Goal: Information Seeking & Learning: Learn about a topic

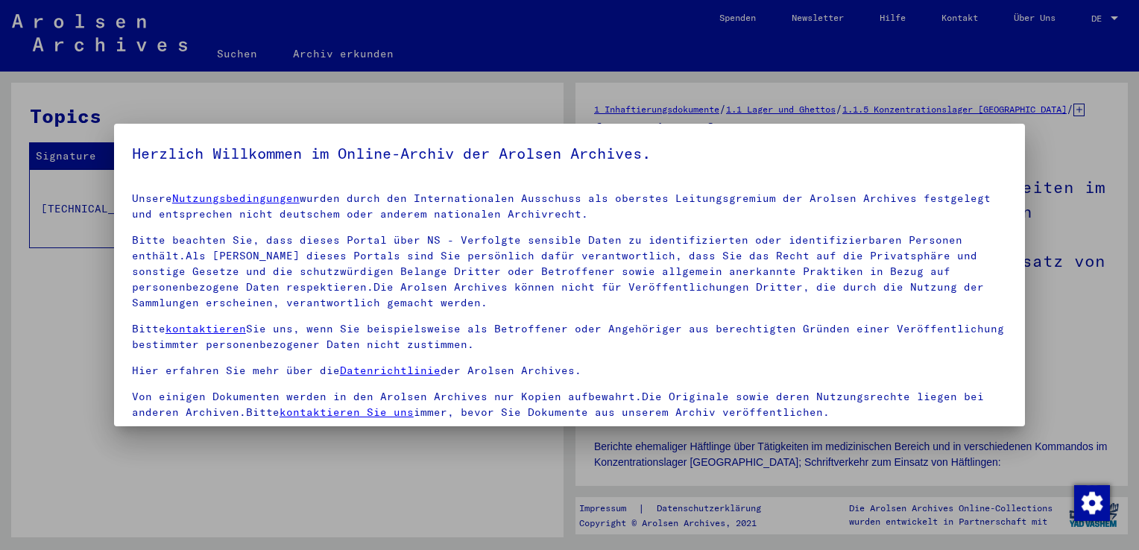
scroll to position [129, 0]
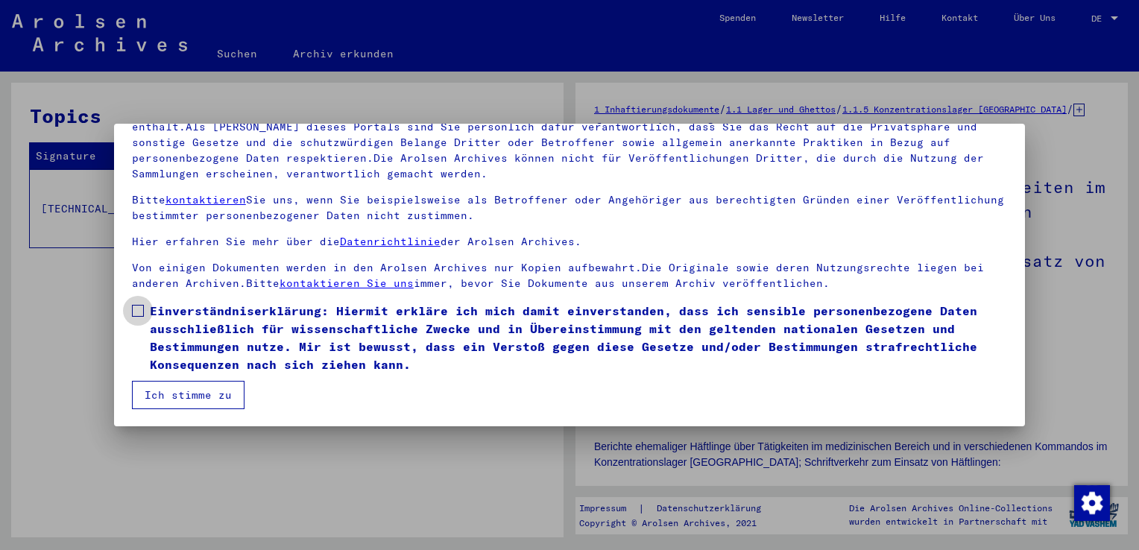
click at [135, 312] on span at bounding box center [138, 311] width 12 height 12
click at [173, 398] on button "Ich stimme zu" at bounding box center [188, 395] width 113 height 28
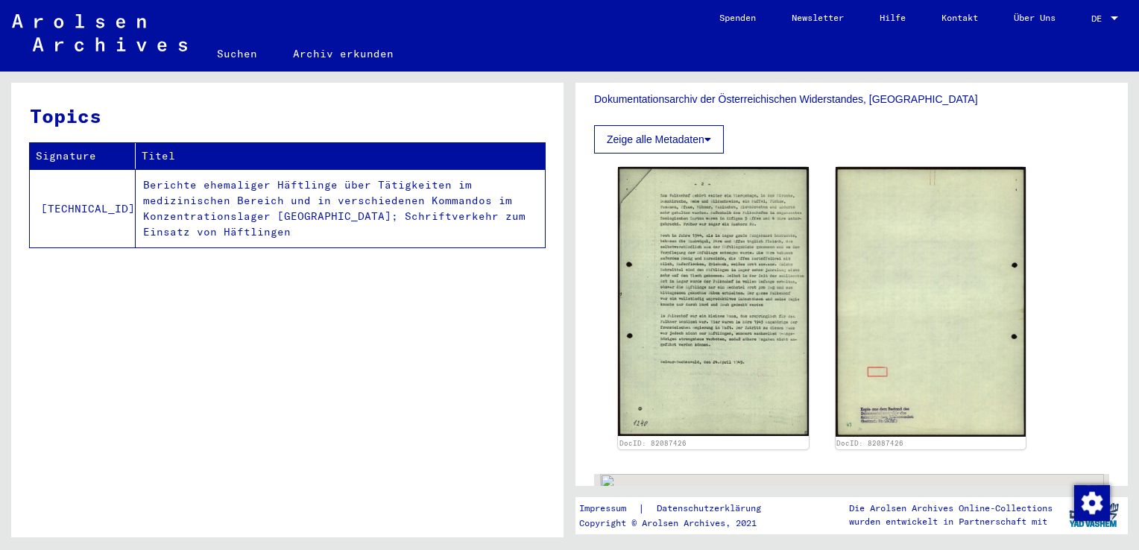
scroll to position [665, 0]
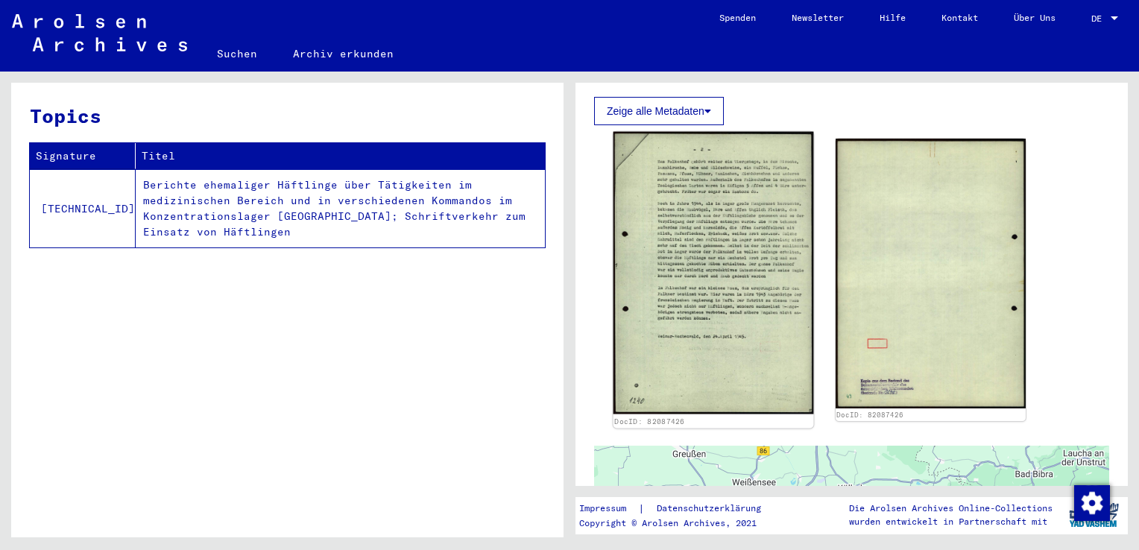
click at [737, 239] on img at bounding box center [714, 273] width 200 height 283
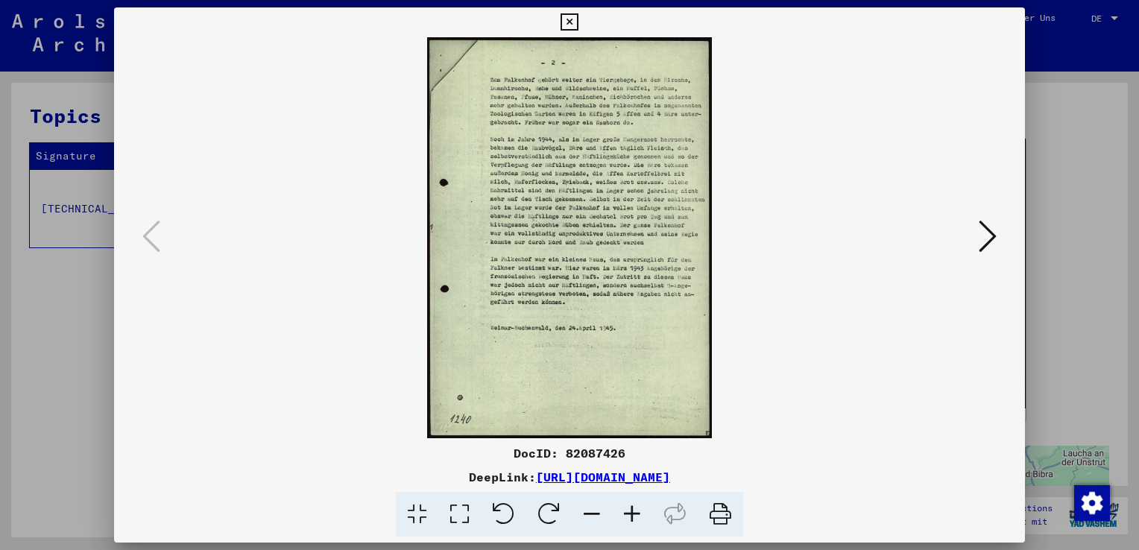
click at [555, 144] on img at bounding box center [570, 237] width 810 height 401
click at [990, 240] on icon at bounding box center [988, 236] width 18 height 36
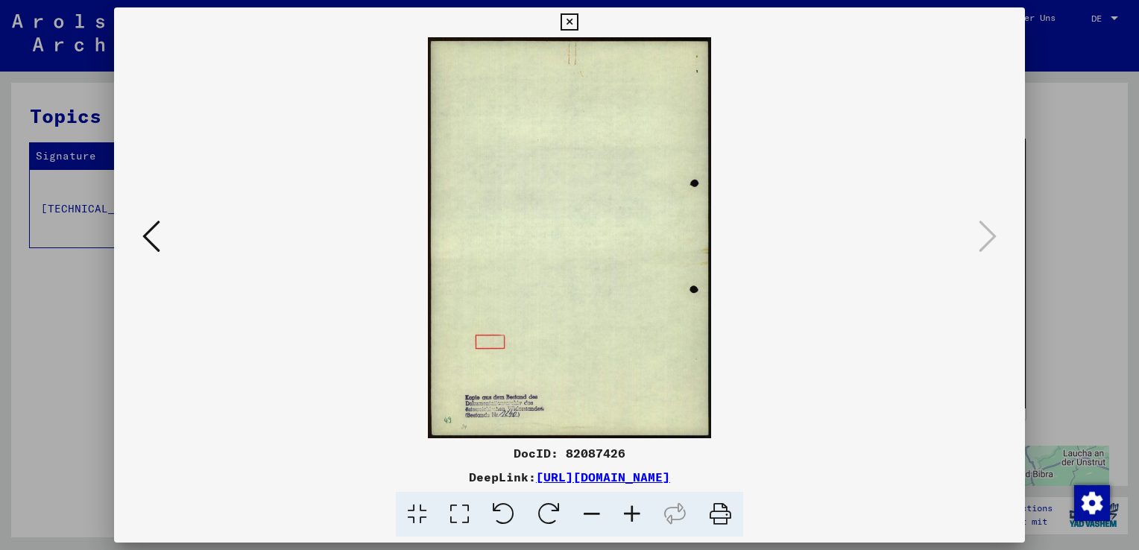
click at [148, 239] on icon at bounding box center [151, 236] width 18 height 36
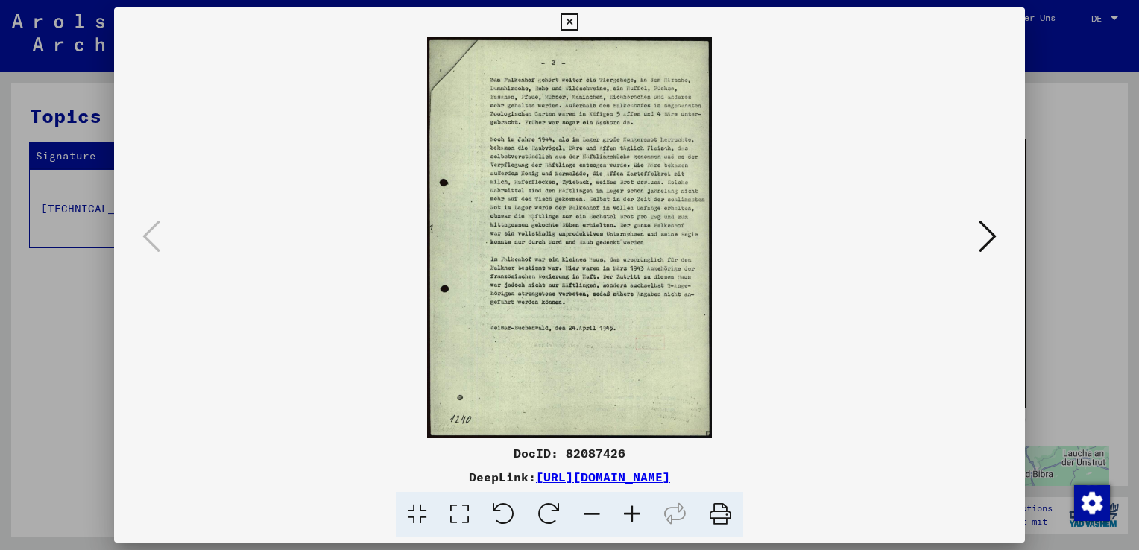
click at [631, 517] on icon at bounding box center [632, 514] width 40 height 45
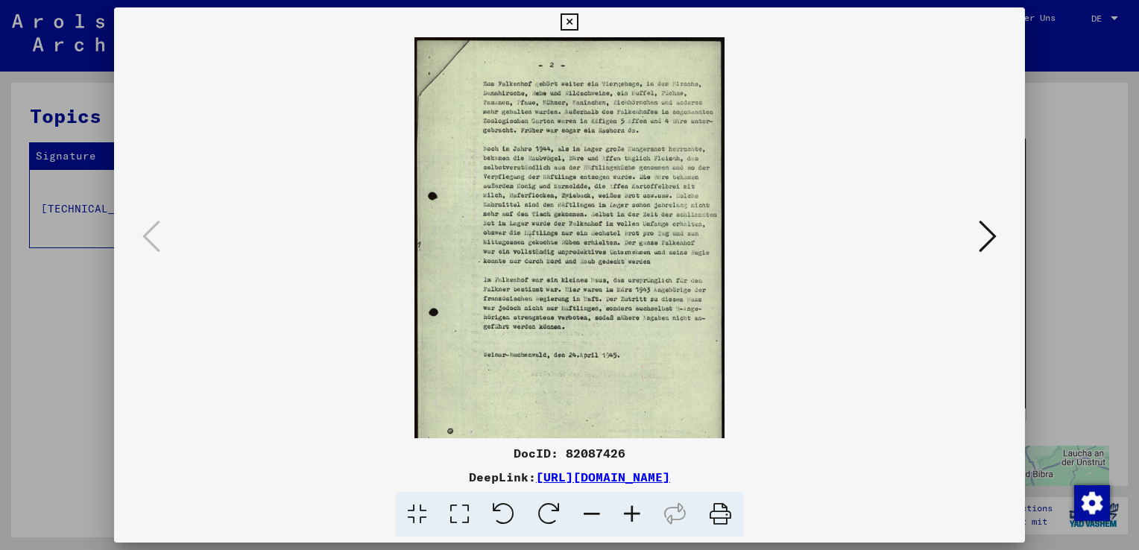
click at [631, 517] on icon at bounding box center [632, 514] width 40 height 45
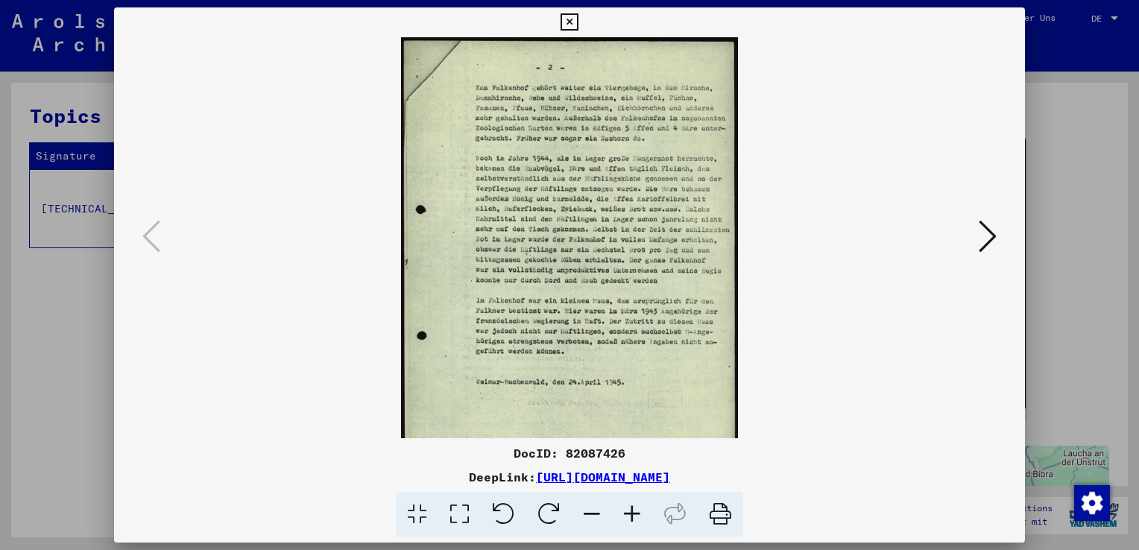
click at [631, 517] on icon at bounding box center [632, 514] width 40 height 45
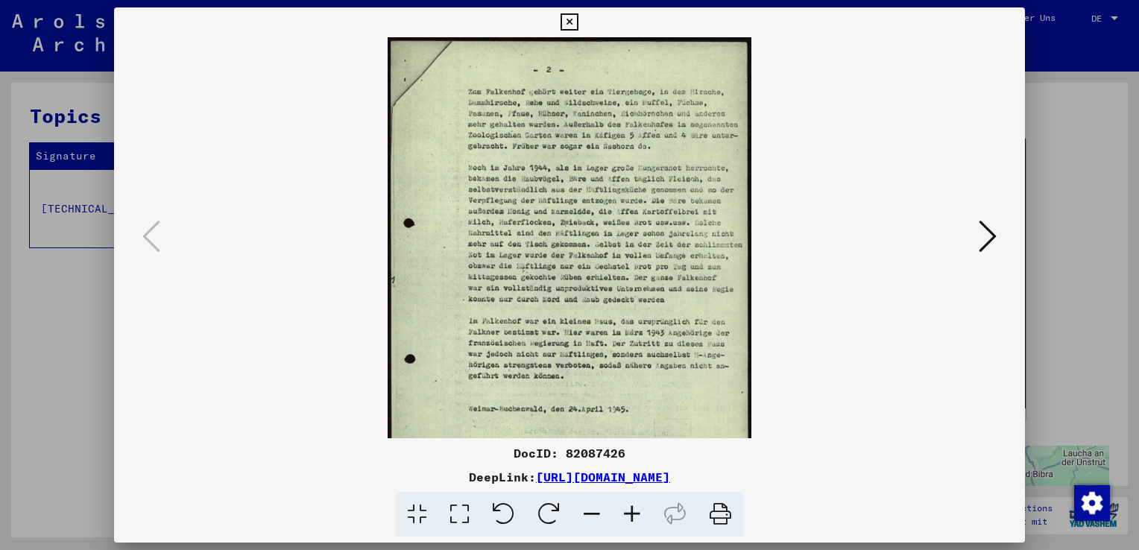
click at [631, 517] on icon at bounding box center [632, 514] width 40 height 45
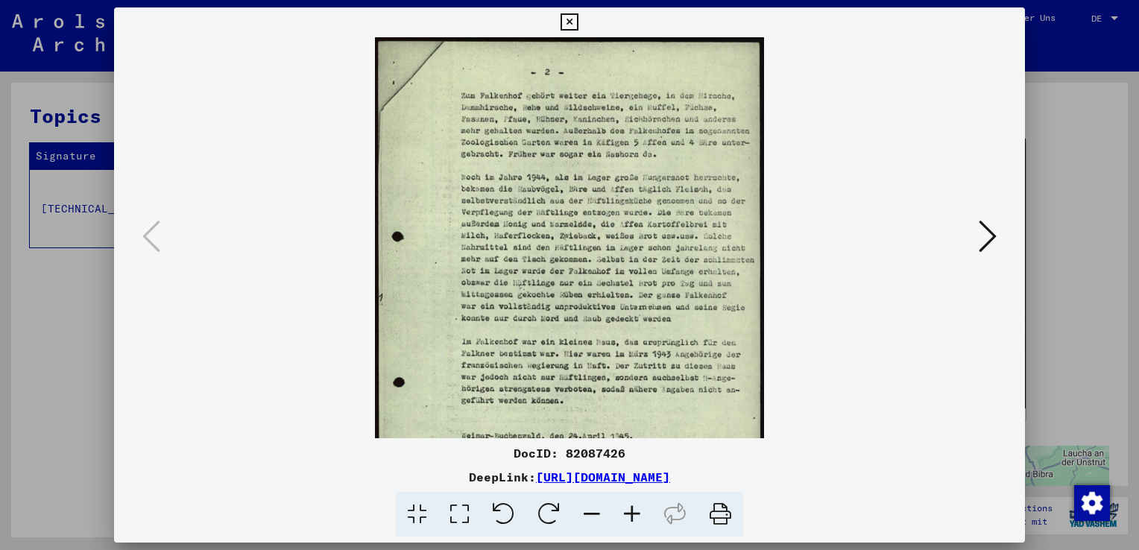
click at [570, 163] on img at bounding box center [570, 312] width 390 height 550
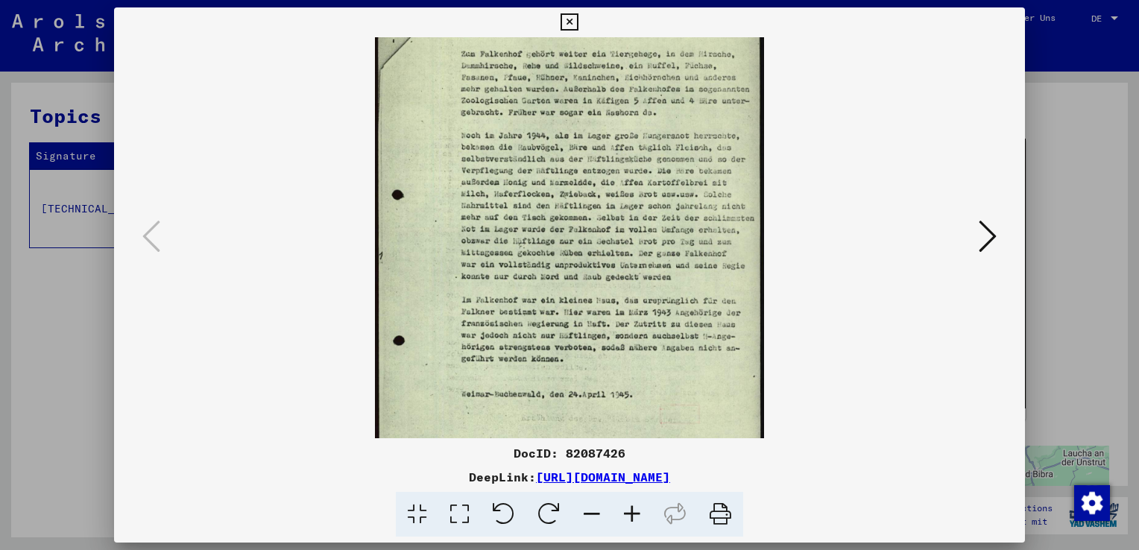
scroll to position [0, 0]
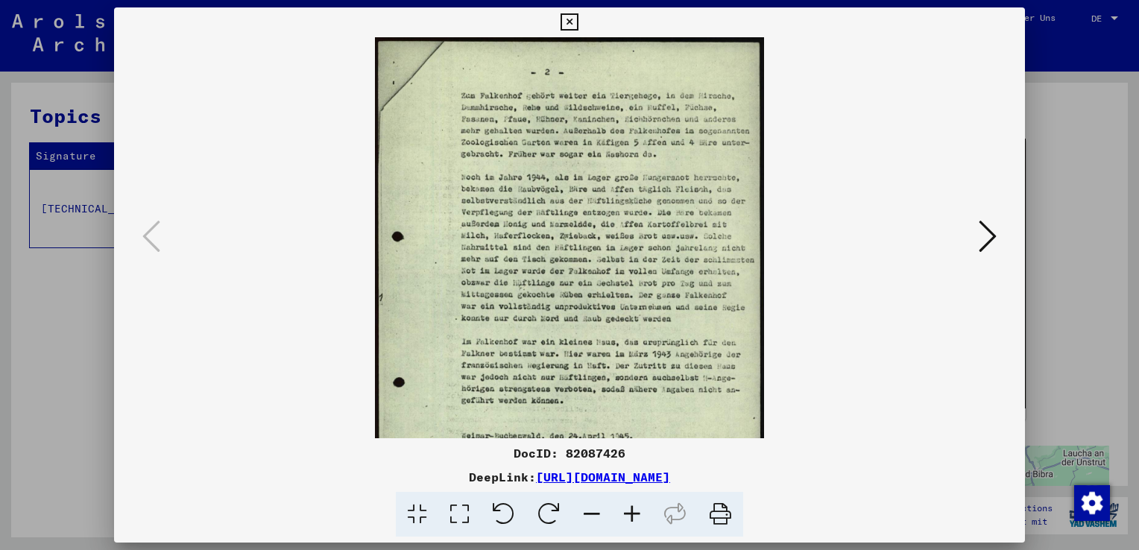
drag, startPoint x: 655, startPoint y: 268, endPoint x: 637, endPoint y: 411, distance: 144.4
click at [637, 411] on img at bounding box center [570, 312] width 390 height 550
click at [983, 232] on icon at bounding box center [988, 236] width 18 height 36
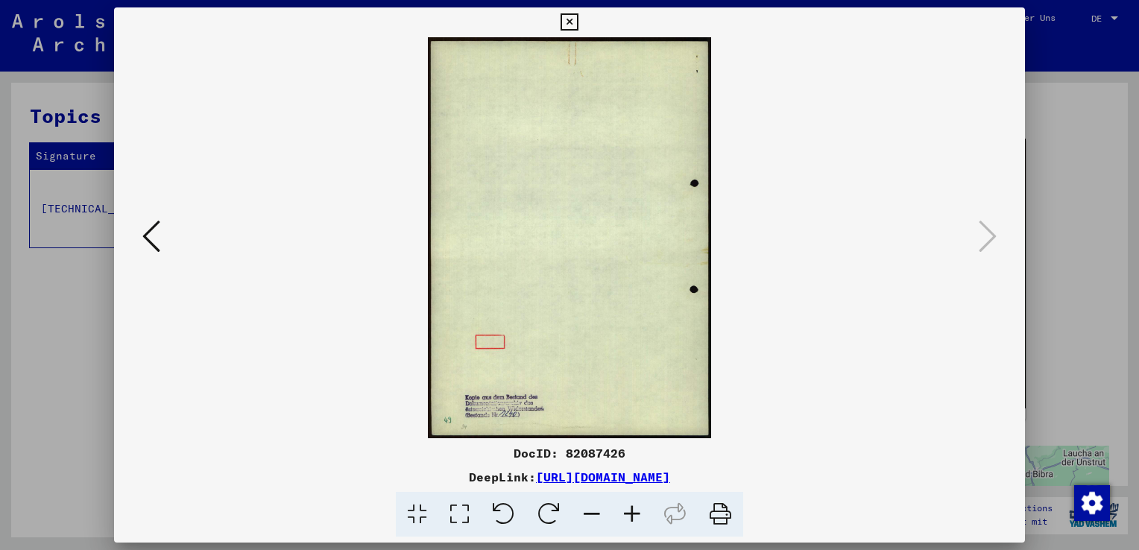
click at [150, 236] on icon at bounding box center [151, 236] width 18 height 36
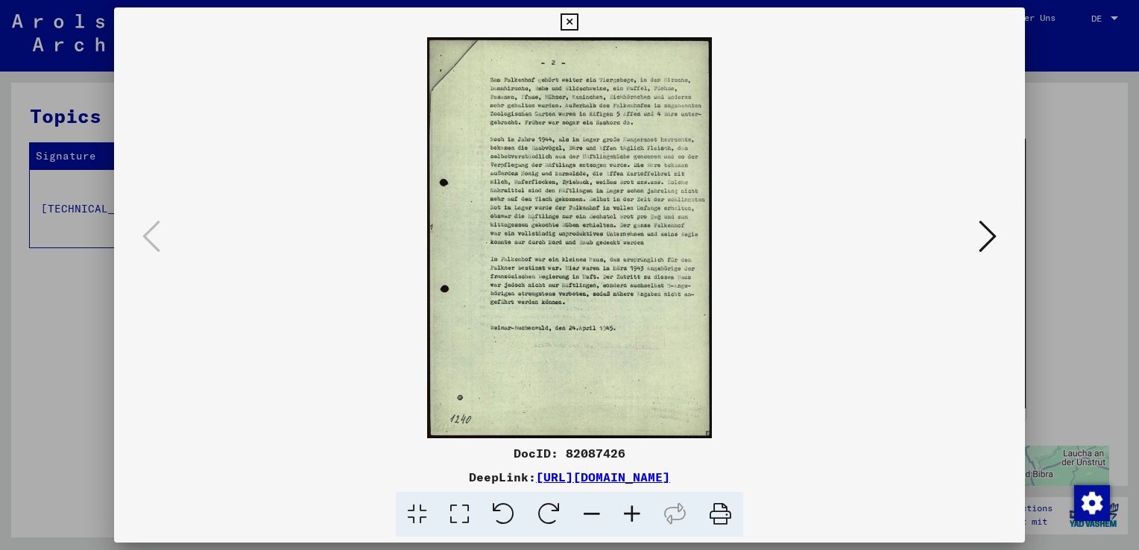
click at [567, 25] on icon at bounding box center [569, 22] width 17 height 18
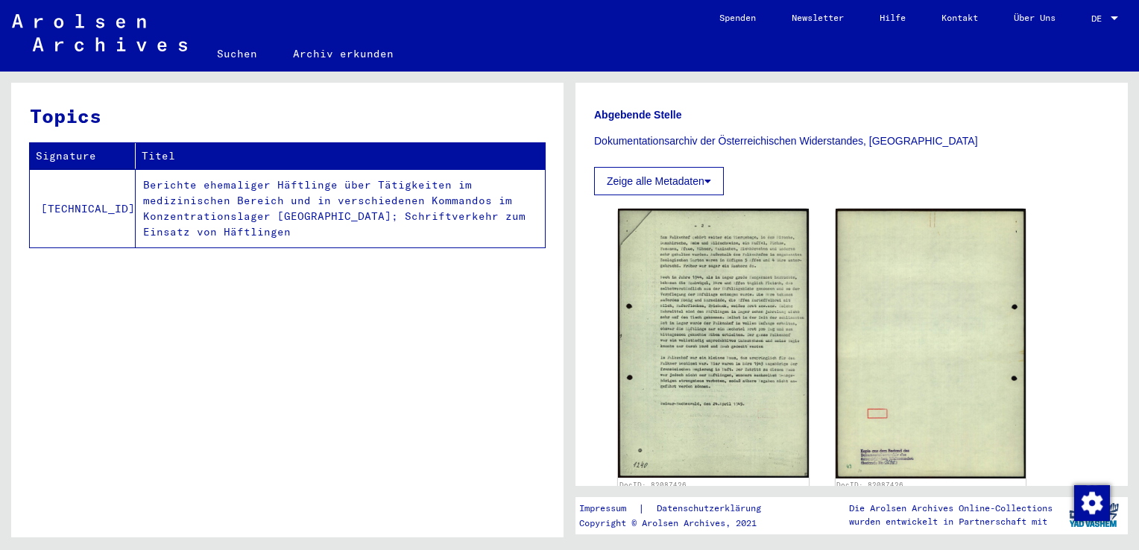
scroll to position [672, 0]
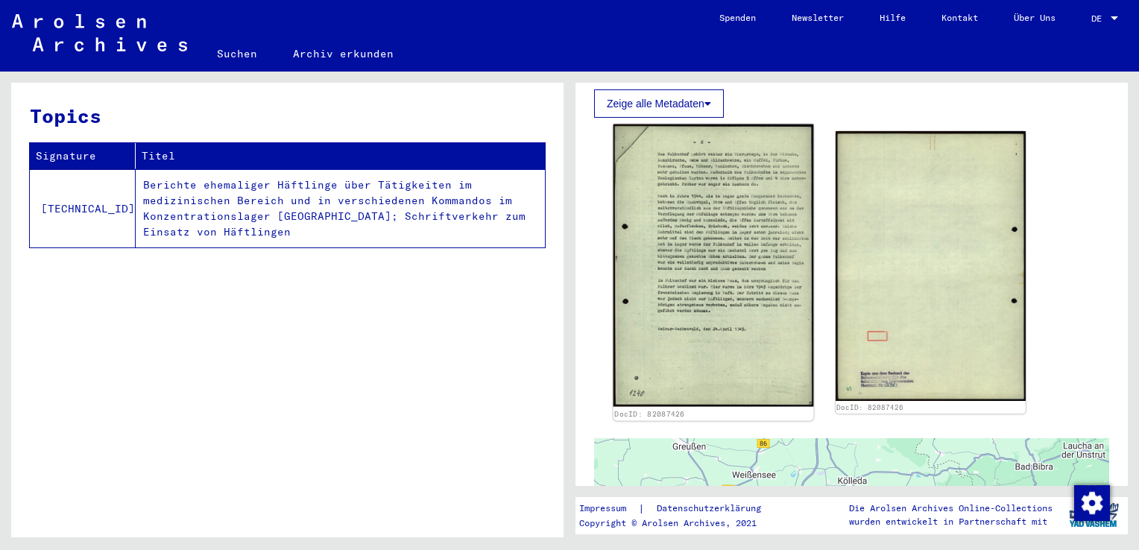
click at [657, 192] on img at bounding box center [714, 266] width 200 height 283
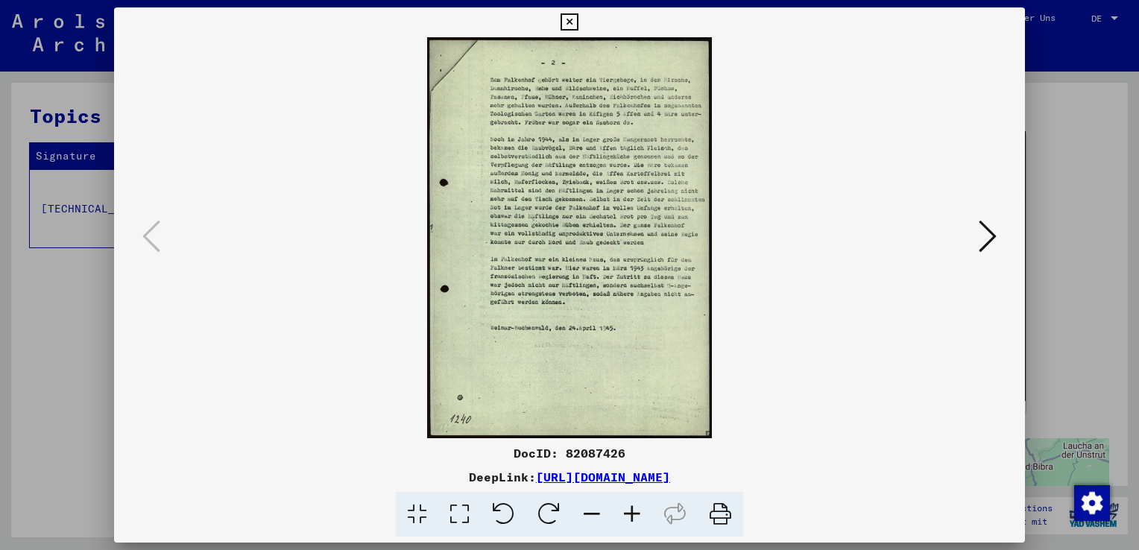
click at [657, 192] on img at bounding box center [570, 237] width 810 height 401
click at [635, 511] on icon at bounding box center [632, 514] width 40 height 45
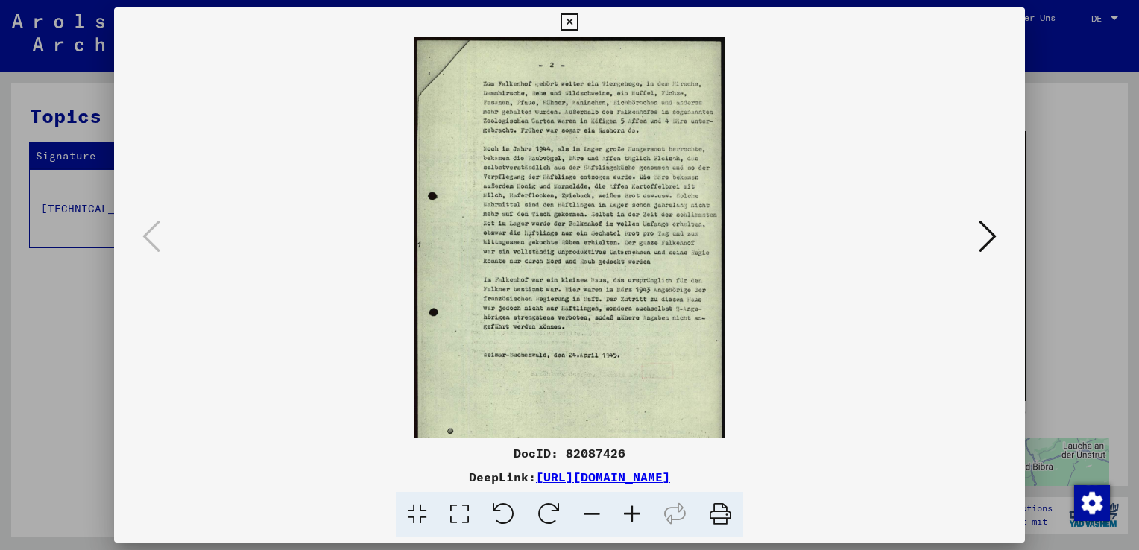
click at [635, 511] on icon at bounding box center [632, 514] width 40 height 45
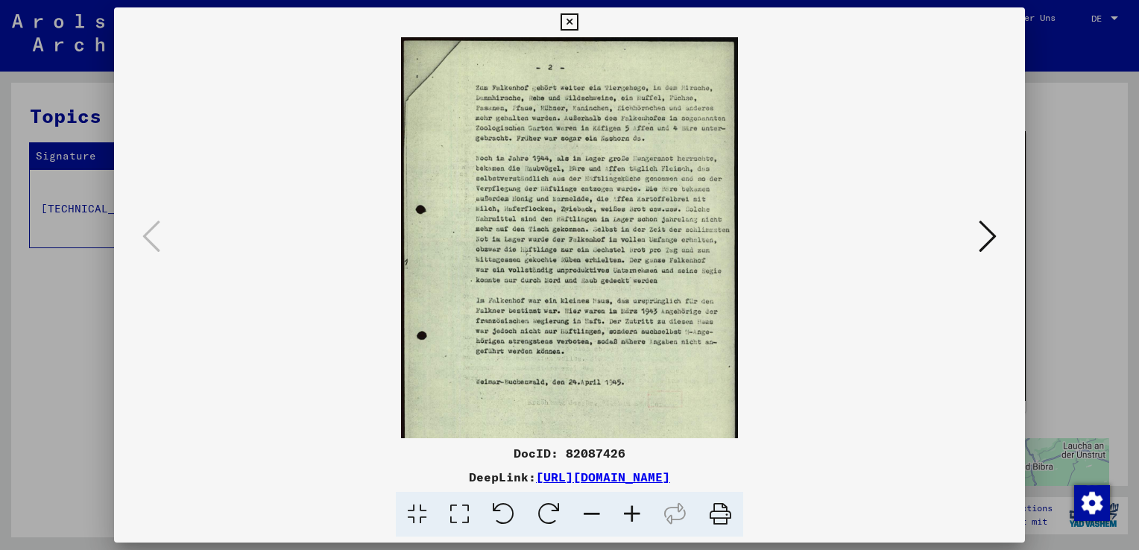
click at [635, 511] on icon at bounding box center [632, 514] width 40 height 45
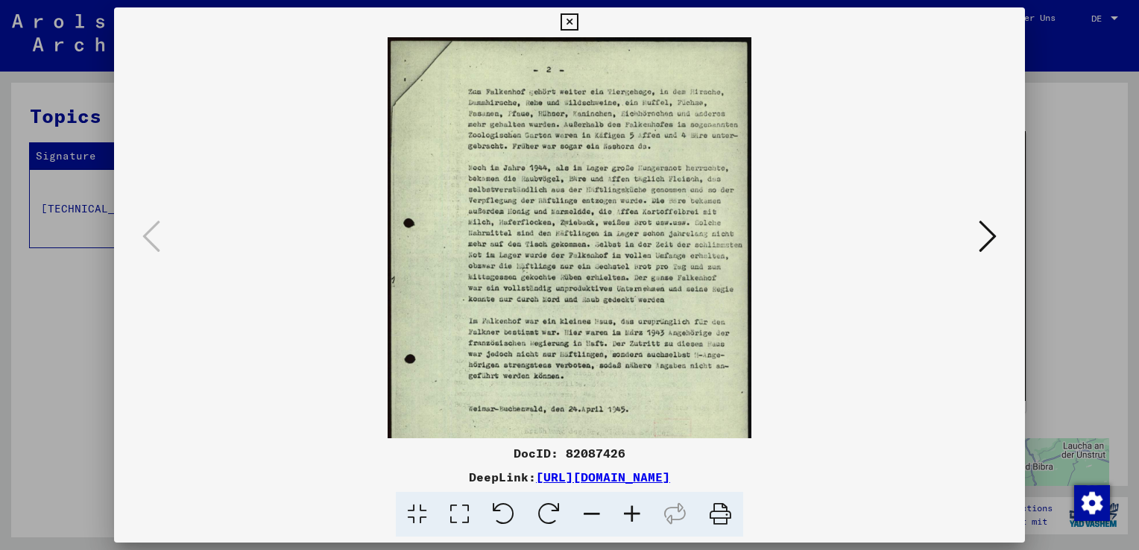
click at [635, 511] on icon at bounding box center [632, 514] width 40 height 45
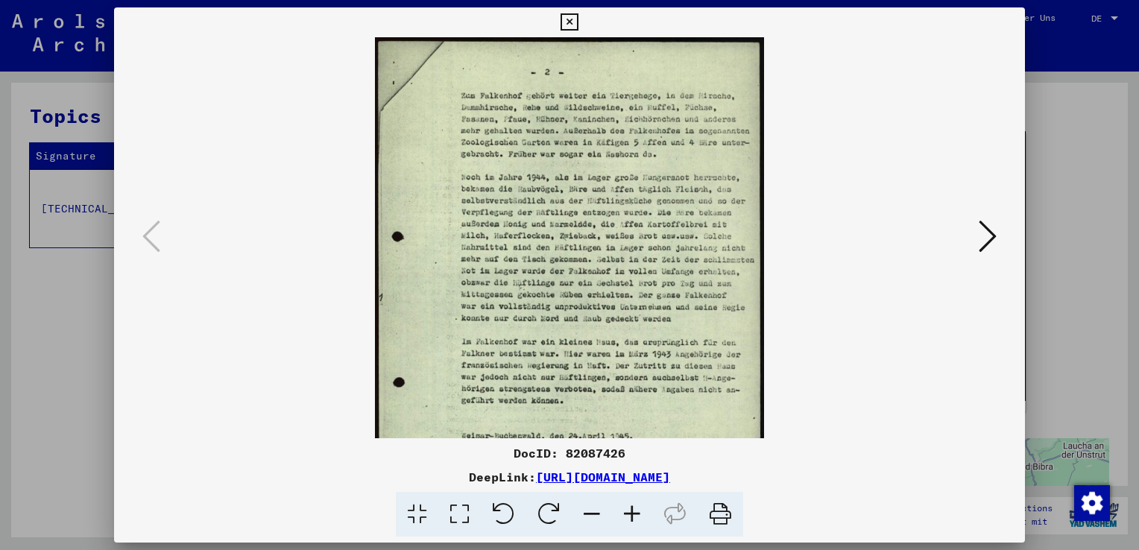
click at [635, 511] on icon at bounding box center [632, 514] width 40 height 45
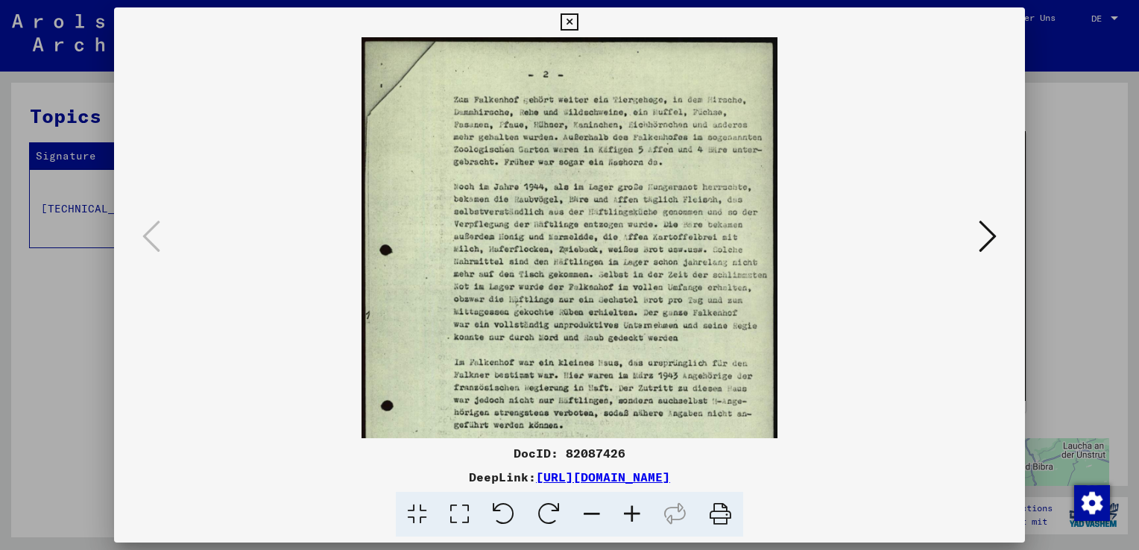
click at [980, 236] on icon at bounding box center [988, 236] width 18 height 36
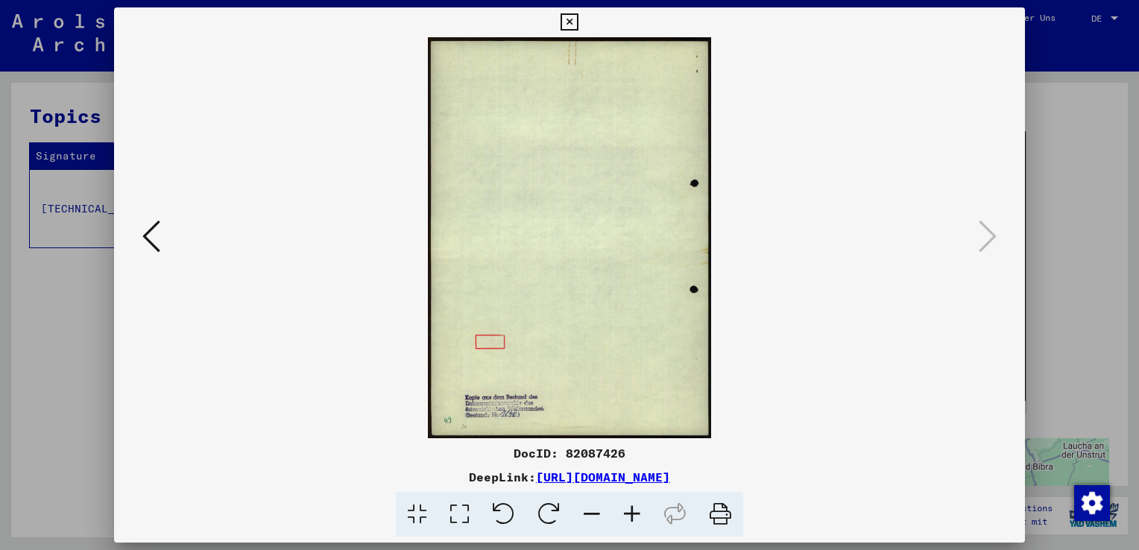
click at [570, 22] on icon at bounding box center [569, 22] width 17 height 18
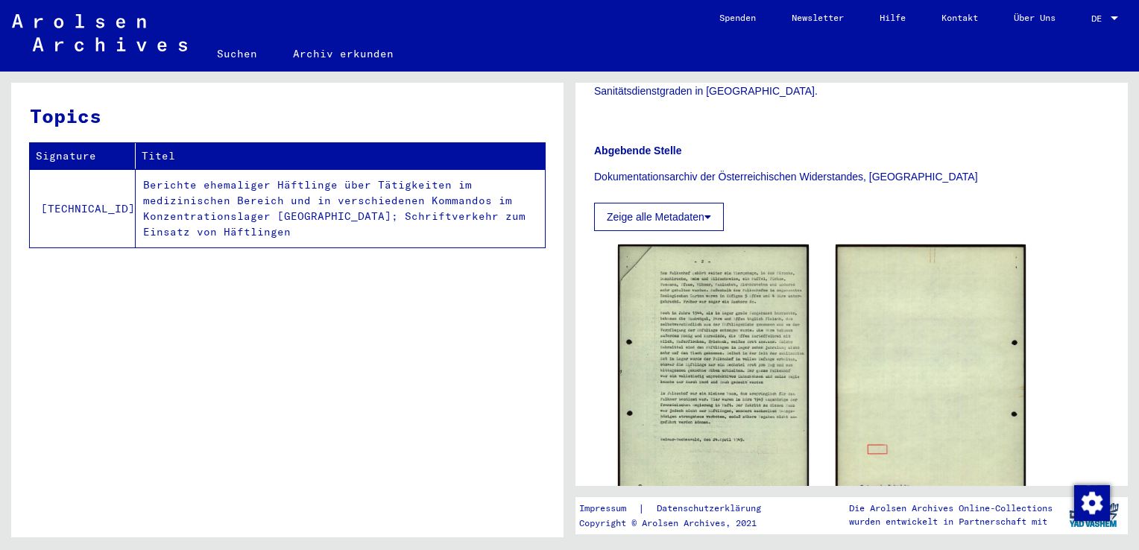
scroll to position [565, 0]
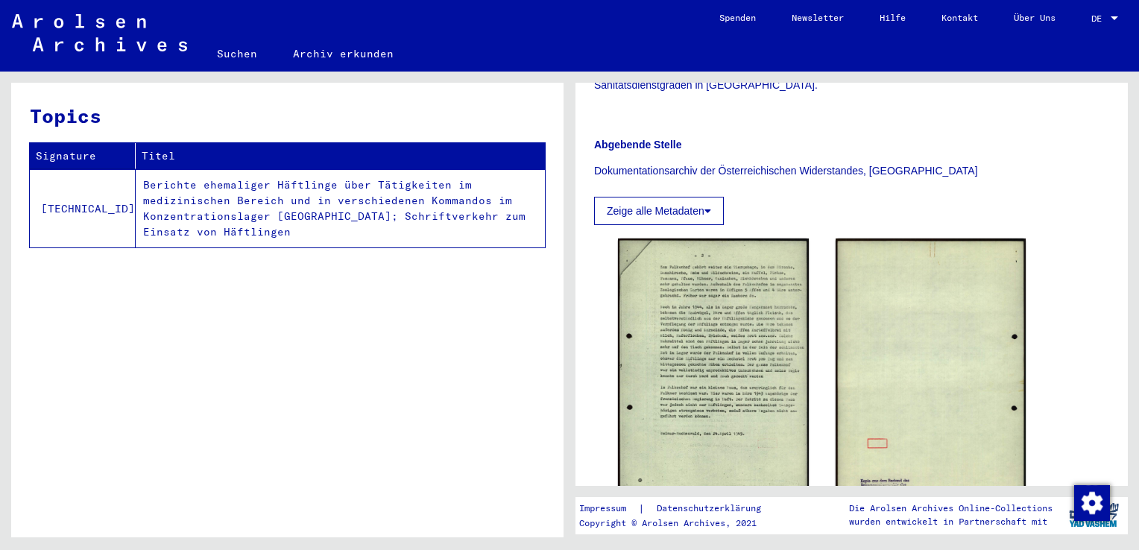
click at [683, 197] on button "Zeige alle Metadaten" at bounding box center [659, 211] width 130 height 28
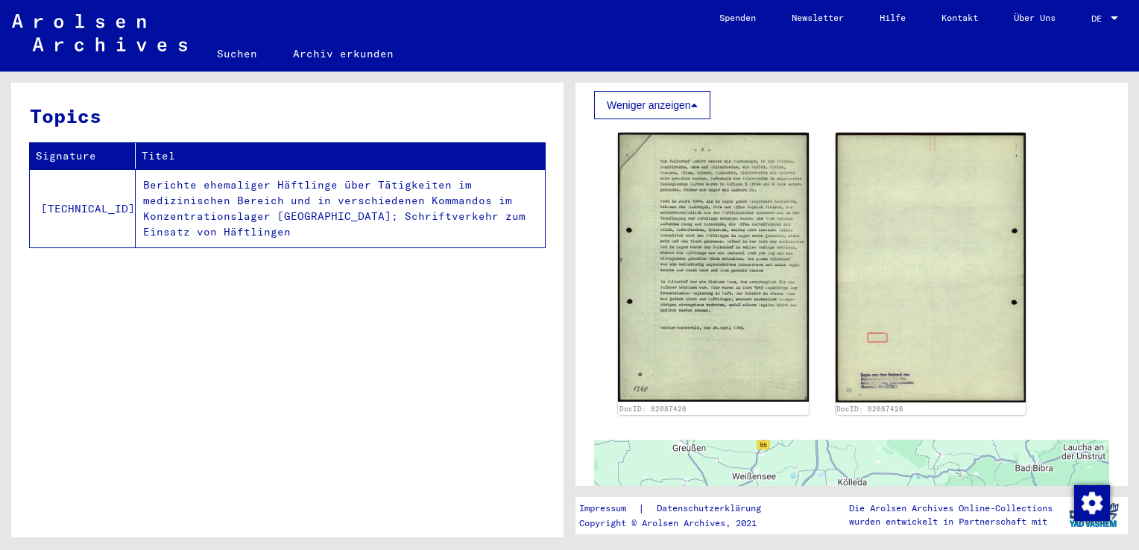
scroll to position [887, 0]
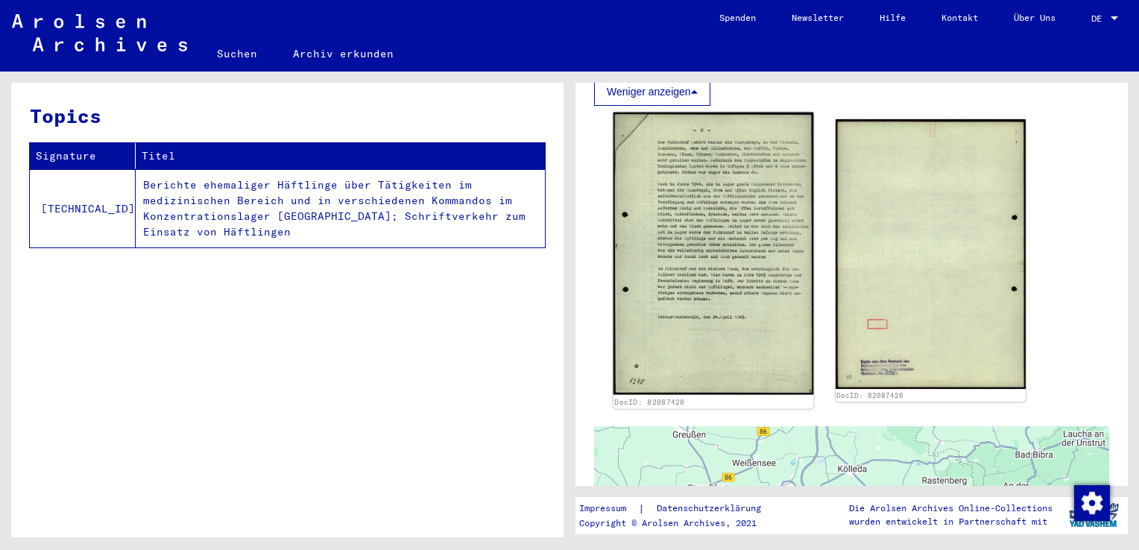
click at [731, 124] on img at bounding box center [714, 254] width 200 height 283
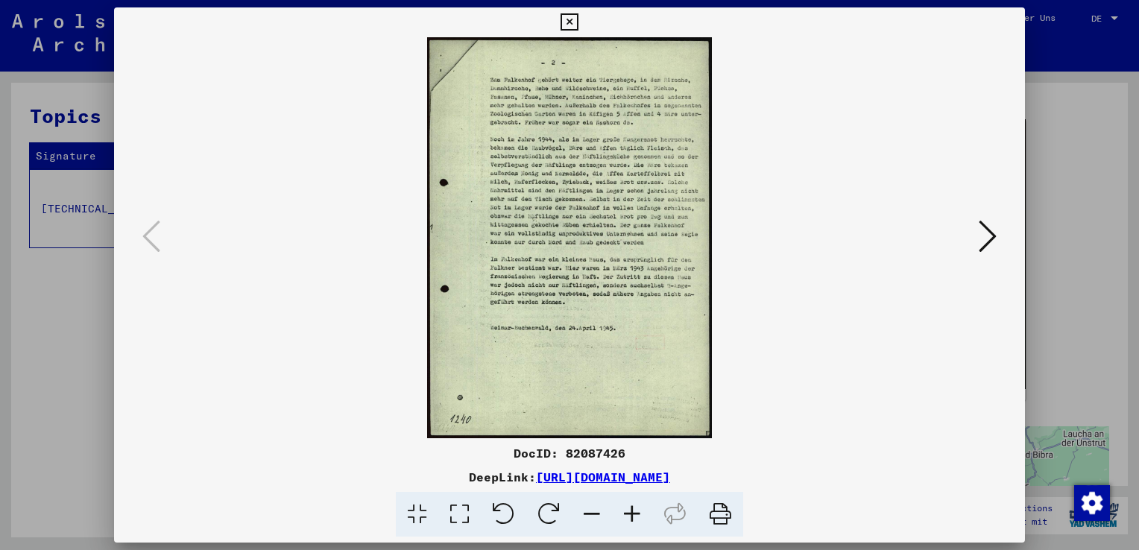
click at [559, 273] on img at bounding box center [570, 237] width 810 height 401
click at [573, 28] on icon at bounding box center [569, 22] width 17 height 18
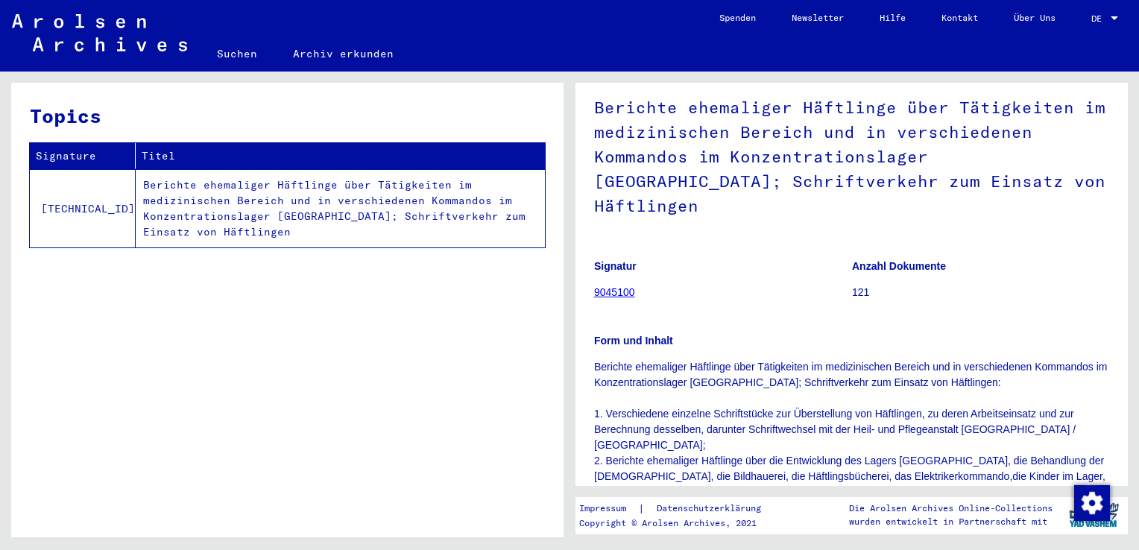
scroll to position [0, 0]
